Goal: Transaction & Acquisition: Obtain resource

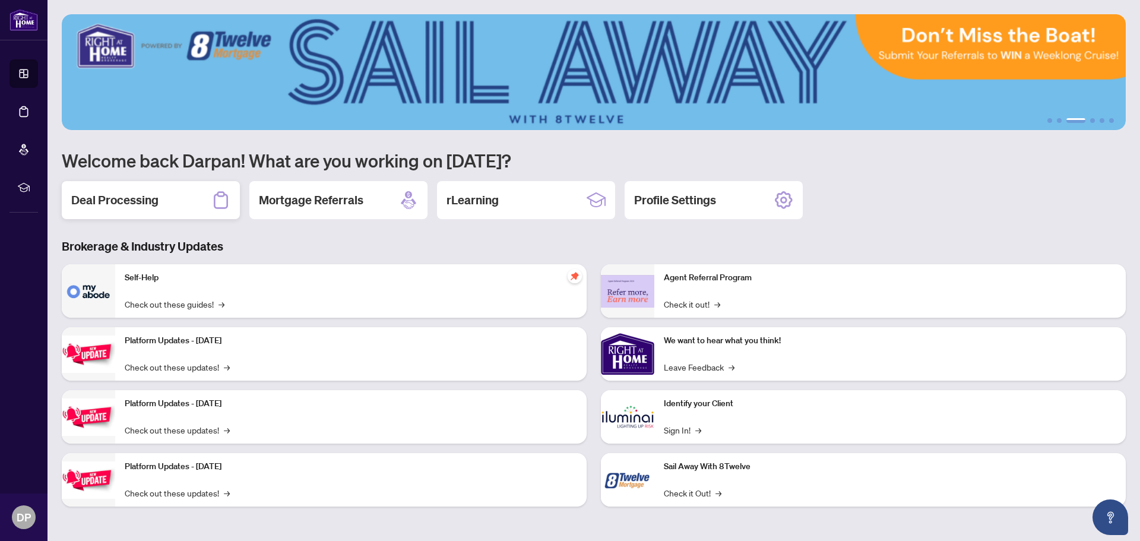
click at [120, 204] on h2 "Deal Processing" at bounding box center [114, 200] width 87 height 17
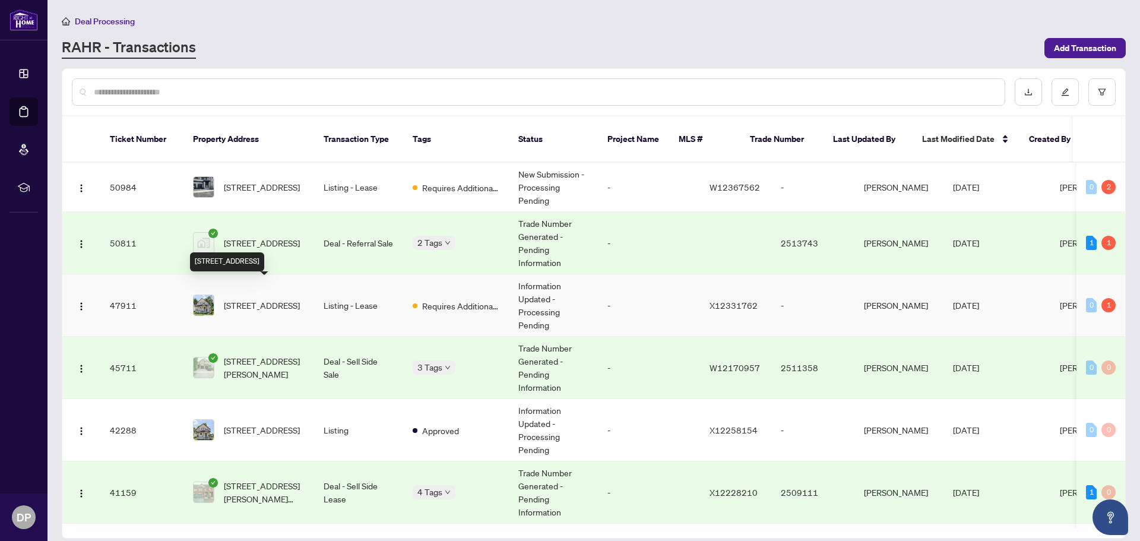
click at [267, 299] on span "[STREET_ADDRESS]" at bounding box center [262, 305] width 76 height 13
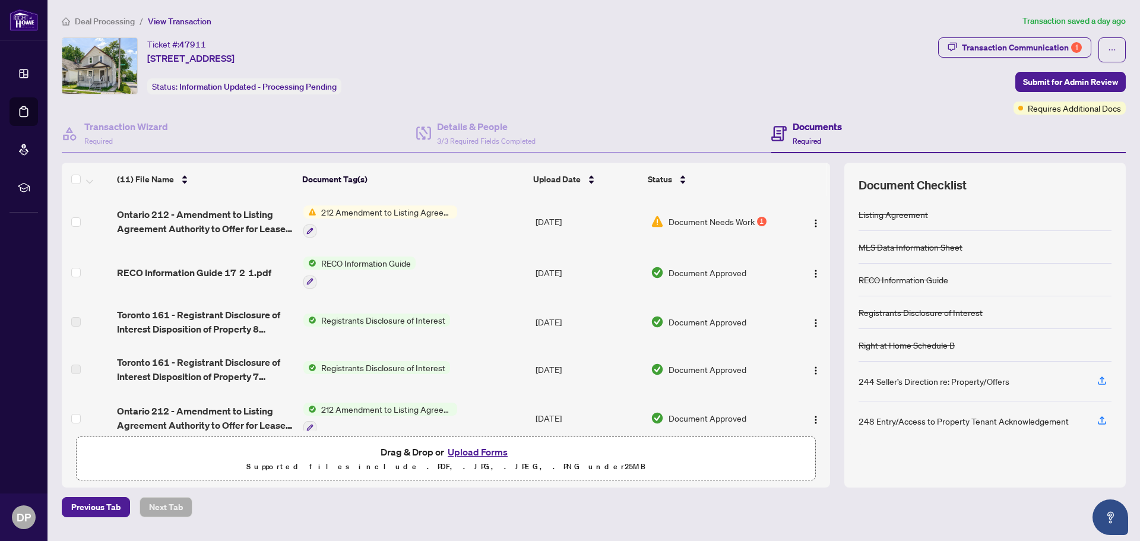
click at [690, 221] on span "Document Needs Work" at bounding box center [711, 221] width 86 height 13
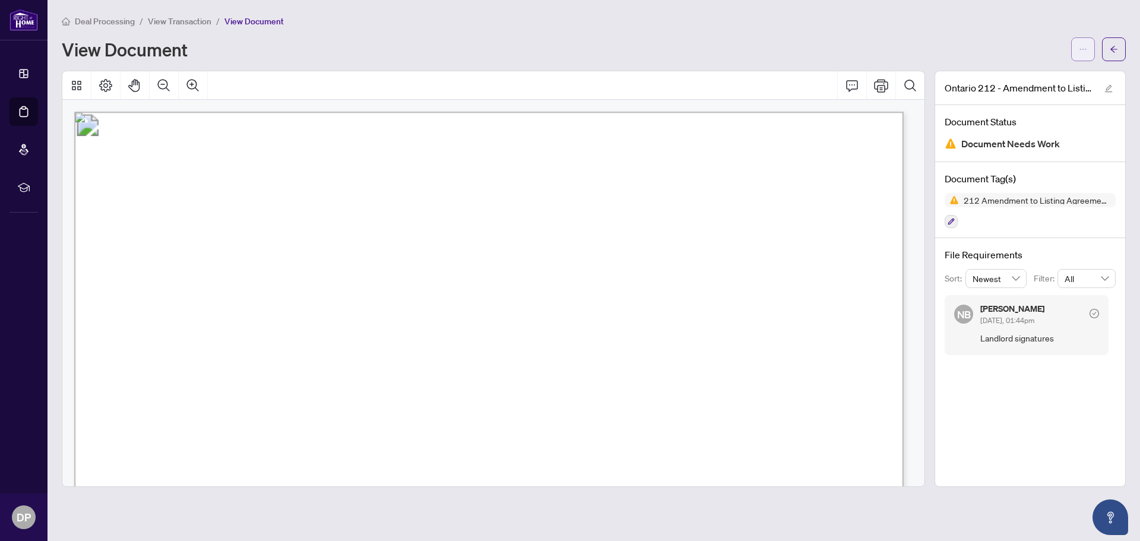
click at [1078, 50] on icon "ellipsis" at bounding box center [1082, 49] width 8 height 8
click at [1014, 71] on span "Download" at bounding box center [1040, 74] width 90 height 13
